Goal: Information Seeking & Learning: Learn about a topic

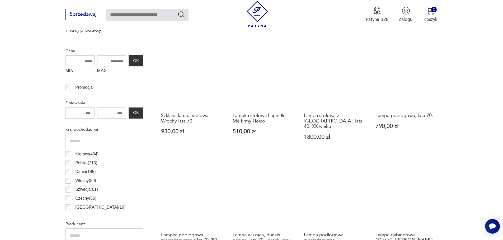
scroll to position [149, 0]
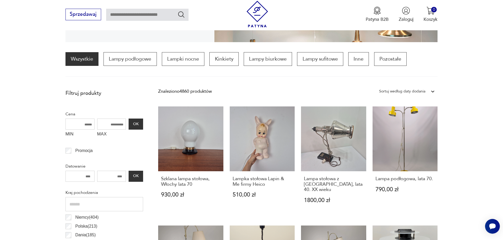
click at [394, 94] on div "Sortuj według daty dodania" at bounding box center [402, 91] width 46 height 7
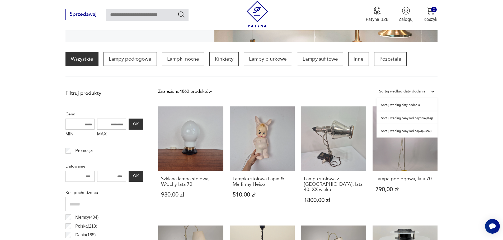
click at [390, 118] on div "Sortuj według ceny (od najmniejszej)" at bounding box center [406, 118] width 61 height 13
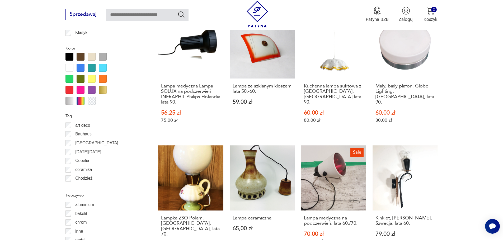
scroll to position [579, 0]
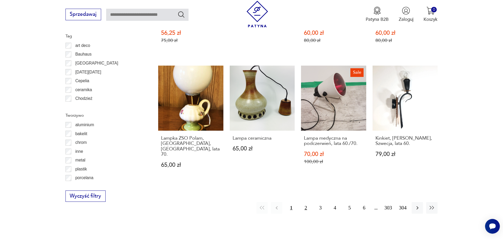
click at [305, 202] on button "2" at bounding box center [305, 207] width 11 height 11
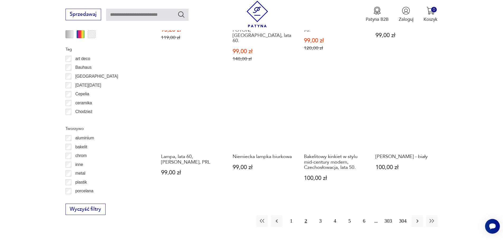
scroll to position [579, 0]
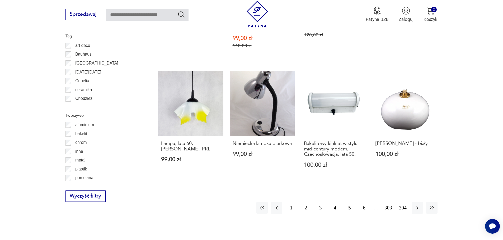
click at [319, 202] on button "3" at bounding box center [320, 207] width 11 height 11
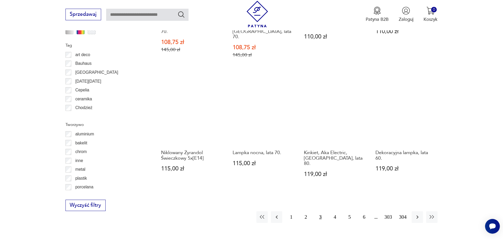
scroll to position [579, 0]
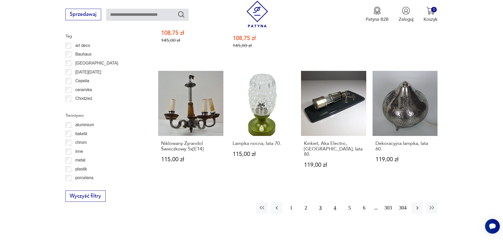
click at [336, 202] on button "4" at bounding box center [334, 207] width 11 height 11
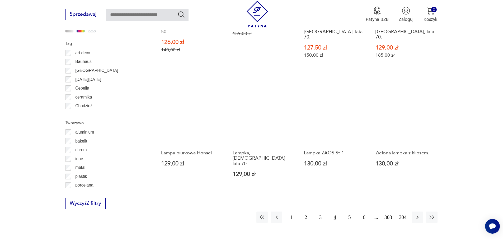
scroll to position [606, 0]
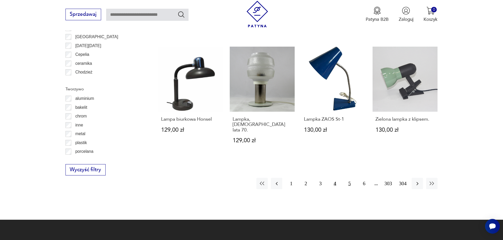
click at [348, 178] on button "5" at bounding box center [349, 183] width 11 height 11
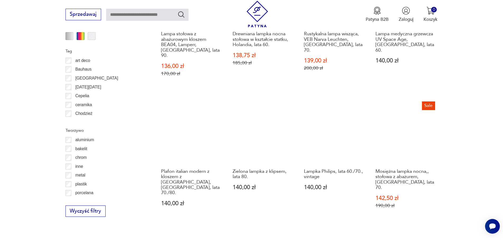
scroll to position [579, 0]
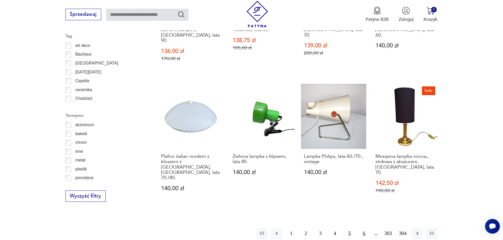
click at [363, 228] on button "6" at bounding box center [363, 233] width 11 height 11
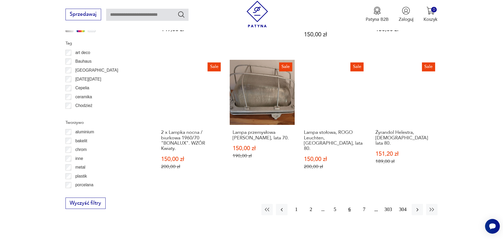
scroll to position [579, 0]
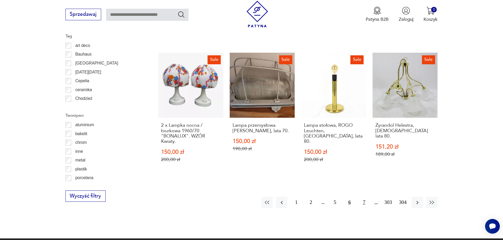
click at [365, 197] on button "7" at bounding box center [363, 202] width 11 height 11
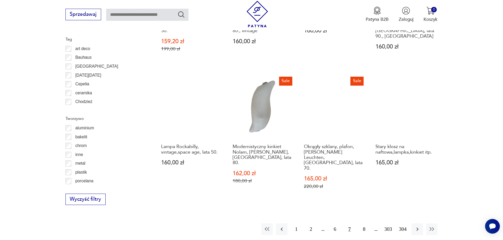
scroll to position [606, 0]
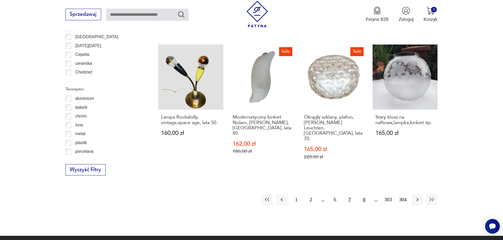
click at [366, 194] on button "8" at bounding box center [363, 199] width 11 height 11
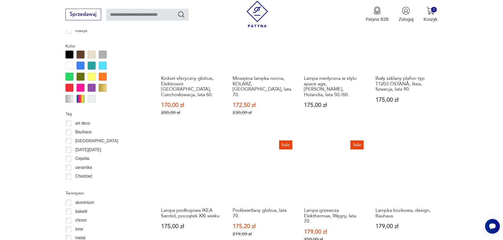
scroll to position [579, 0]
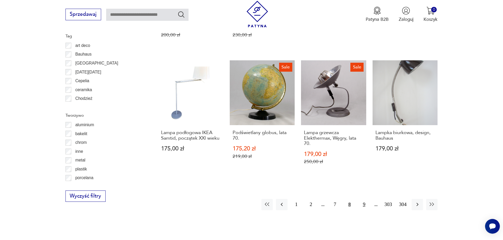
click at [364, 199] on button "9" at bounding box center [363, 204] width 11 height 11
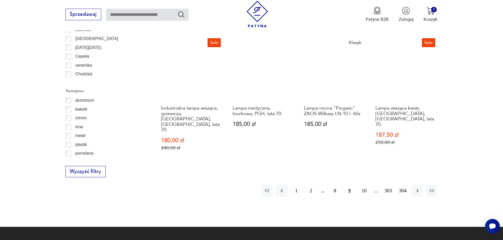
scroll to position [685, 0]
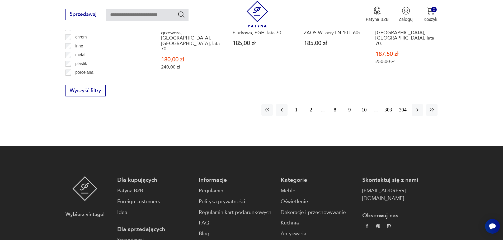
click at [367, 105] on button "10" at bounding box center [363, 110] width 11 height 11
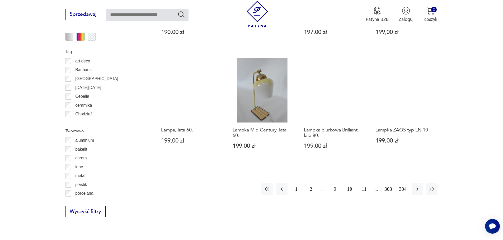
scroll to position [632, 0]
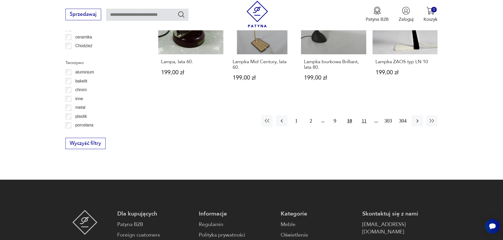
click at [365, 116] on button "11" at bounding box center [363, 120] width 11 height 11
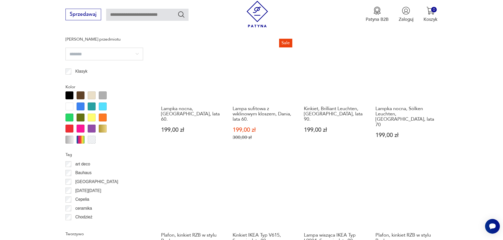
scroll to position [553, 0]
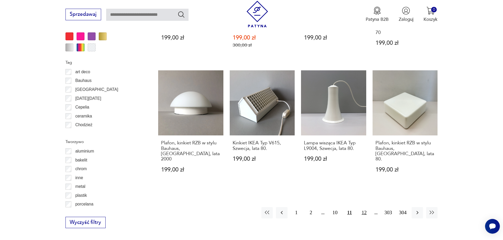
click at [365, 207] on button "12" at bounding box center [363, 212] width 11 height 11
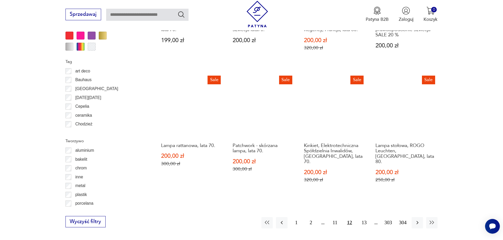
scroll to position [632, 0]
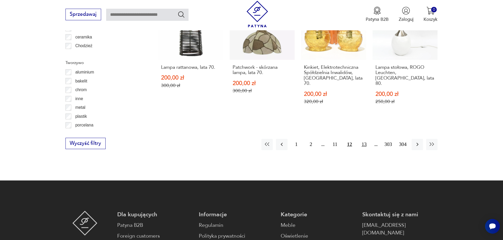
click at [364, 139] on button "13" at bounding box center [363, 144] width 11 height 11
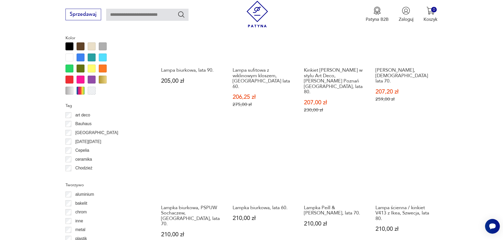
scroll to position [579, 0]
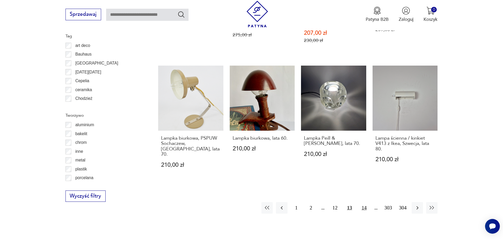
click at [364, 202] on button "14" at bounding box center [363, 207] width 11 height 11
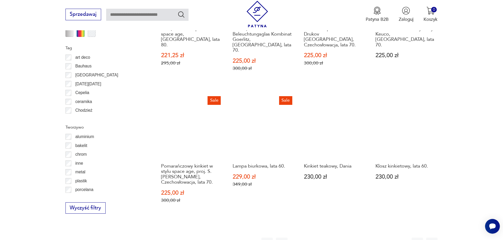
scroll to position [632, 0]
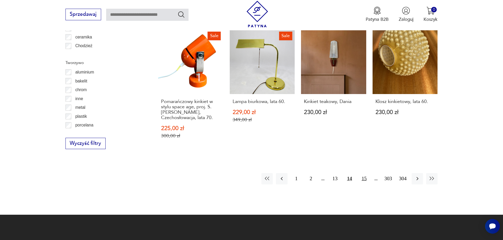
click at [364, 173] on button "15" at bounding box center [363, 178] width 11 height 11
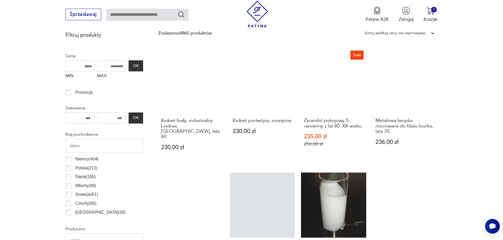
scroll to position [289, 0]
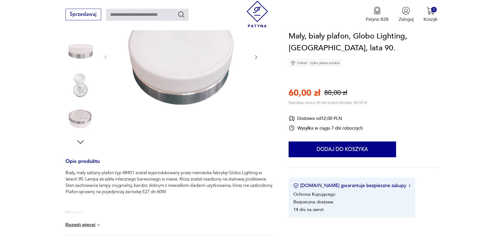
click at [78, 121] on img at bounding box center [80, 119] width 30 height 30
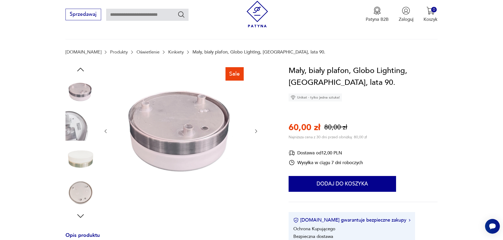
scroll to position [26, 0]
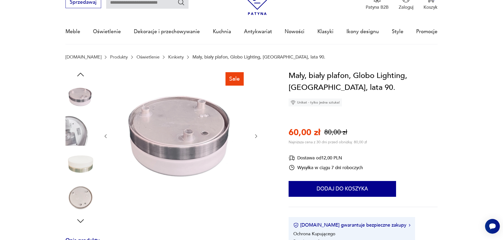
click at [77, 165] on img at bounding box center [80, 164] width 30 height 30
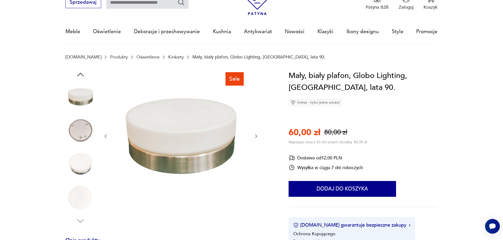
click at [85, 132] on img at bounding box center [80, 131] width 30 height 30
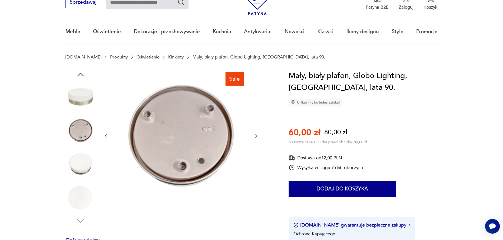
click at [90, 106] on img at bounding box center [80, 97] width 30 height 30
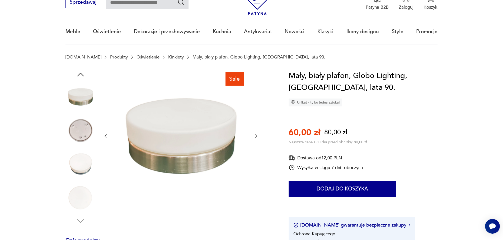
scroll to position [132, 0]
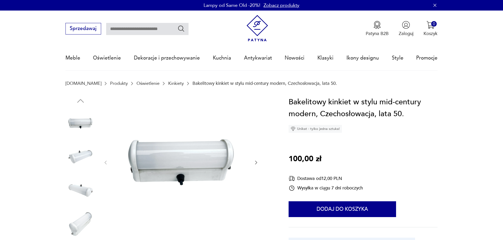
click at [77, 162] on img at bounding box center [80, 157] width 30 height 30
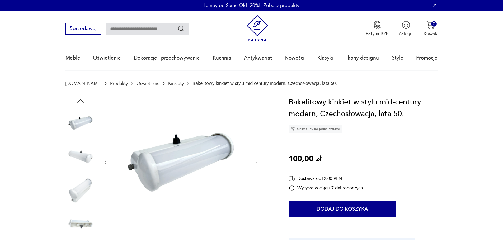
click at [84, 186] on img at bounding box center [80, 191] width 30 height 30
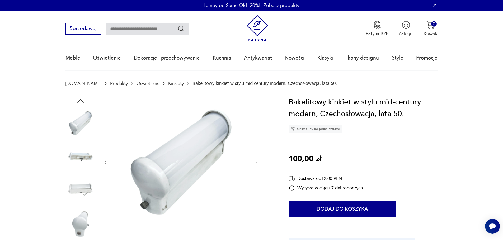
click at [86, 209] on div at bounding box center [80, 174] width 30 height 132
click at [81, 214] on img at bounding box center [80, 224] width 30 height 30
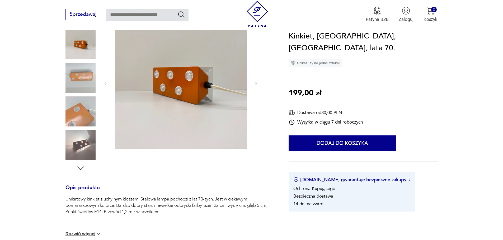
click at [81, 145] on img at bounding box center [80, 145] width 30 height 30
